Goal: Find specific page/section

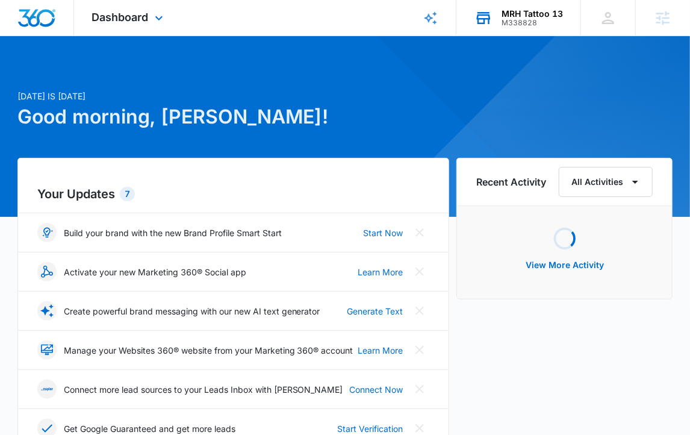
click at [522, 14] on div "MRH Tattoo 13" at bounding box center [531, 14] width 61 height 10
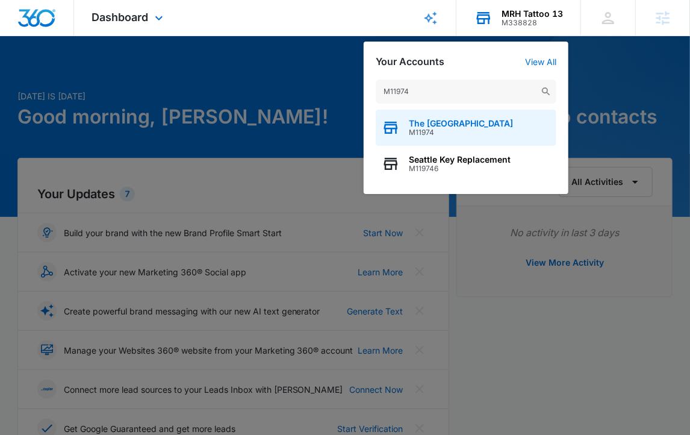
type input "M11974"
click at [418, 132] on span "M11974" at bounding box center [461, 132] width 104 height 8
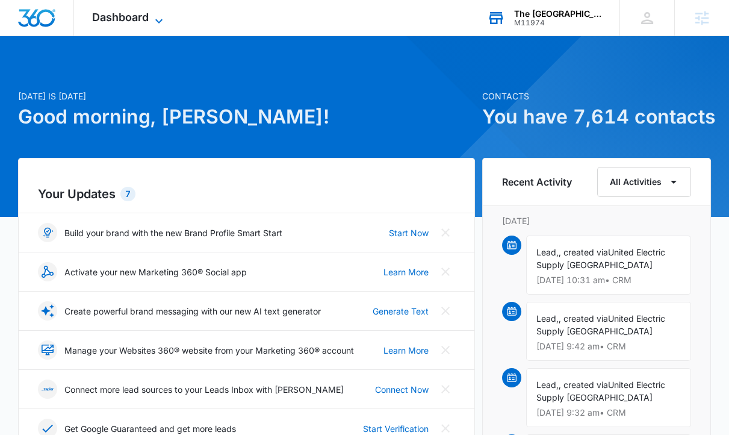
drag, startPoint x: 120, startPoint y: 5, endPoint x: 125, endPoint y: 11, distance: 7.7
click at [120, 5] on div "Dashboard Apps Reputation Websites Forms CRM Email Social Shop Content Ads Inte…" at bounding box center [129, 18] width 110 height 36
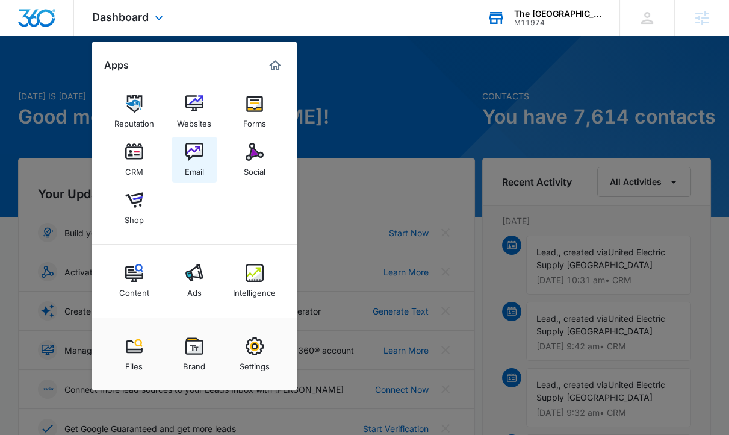
click at [191, 152] on img at bounding box center [194, 152] width 18 height 18
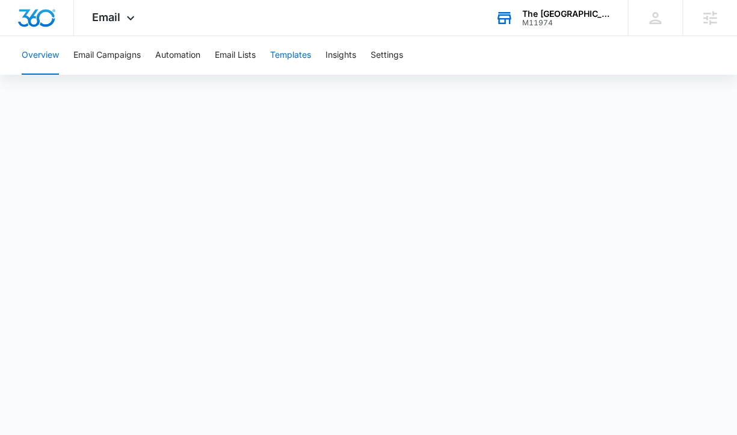
click at [307, 64] on button "Templates" at bounding box center [290, 55] width 41 height 39
click at [114, 60] on button "Email Campaigns" at bounding box center [106, 55] width 67 height 39
